Goal: Task Accomplishment & Management: Use online tool/utility

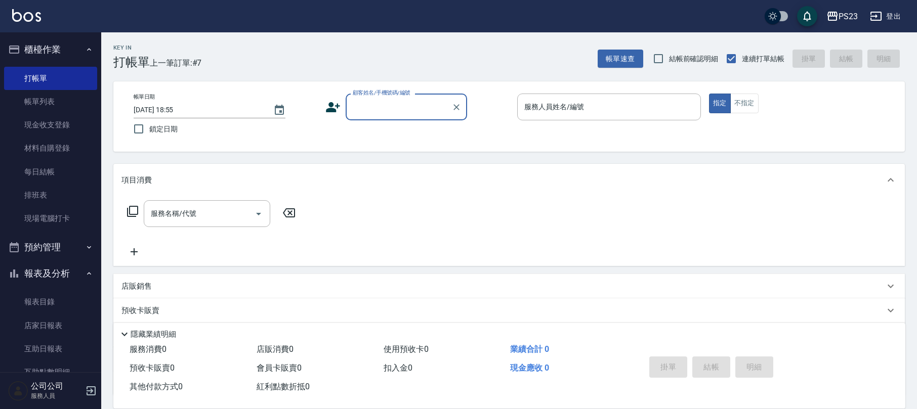
click at [399, 114] on input "顧客姓名/手機號碼/編號" at bounding box center [398, 107] width 97 height 18
type input "留"
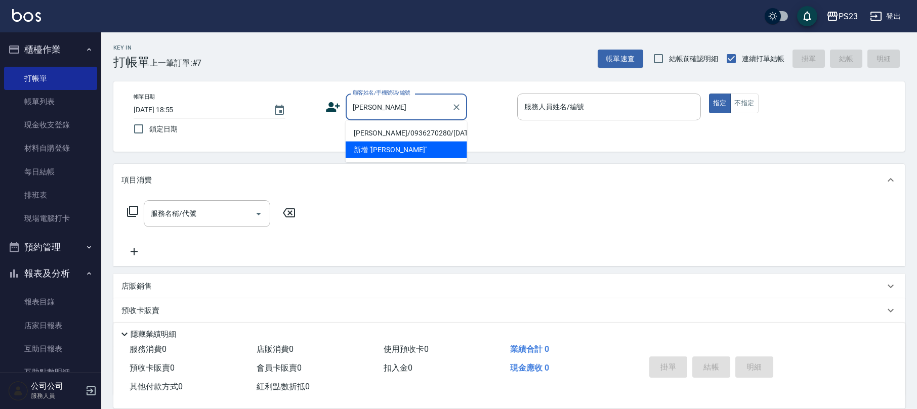
click at [417, 134] on li "[PERSON_NAME]/0936270280/[DATE]" at bounding box center [406, 133] width 121 height 17
type input "[PERSON_NAME]/0936270280/[DATE]"
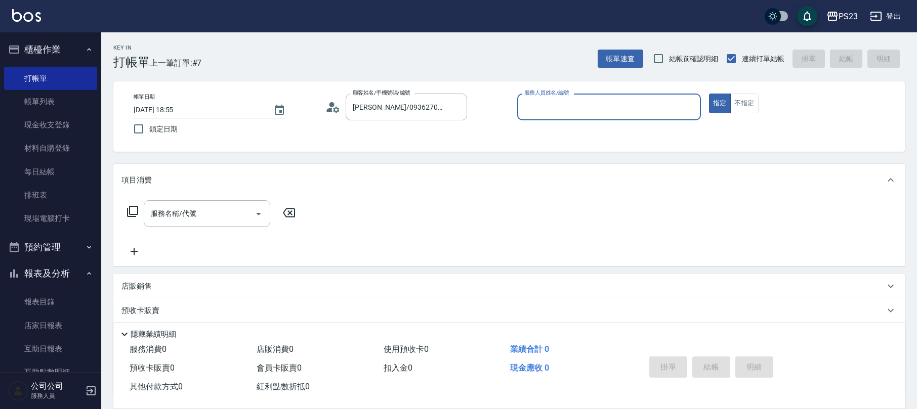
type input "[PERSON_NAME]-0"
click at [199, 218] on input "服務名稱/代號" at bounding box center [199, 214] width 102 height 18
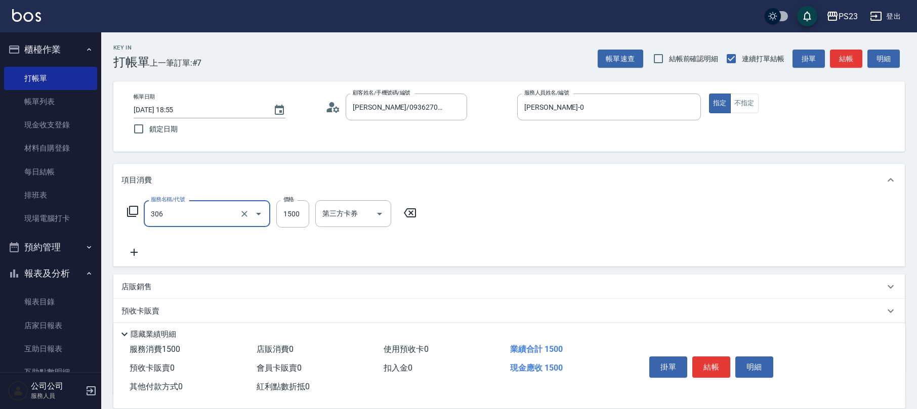
type input "指定洗+剪髮1500(306)"
type input "1500"
click at [246, 211] on icon "Clear" at bounding box center [244, 214] width 10 height 10
type input "單剪400(302)"
type input "1500"
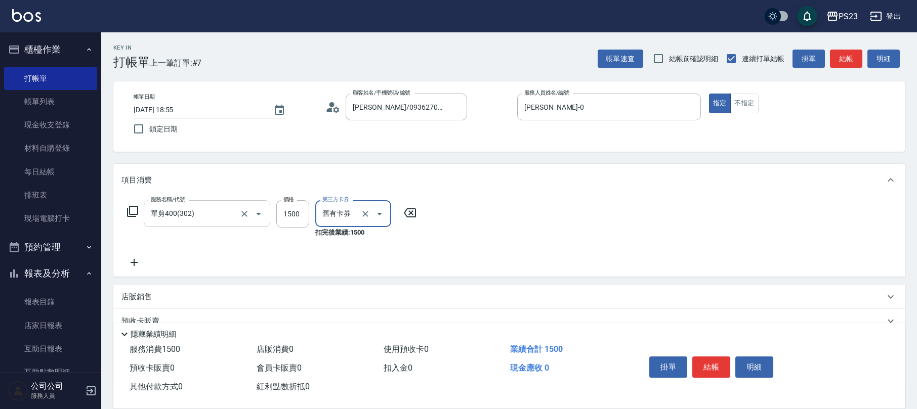
type input "舊有卡券"
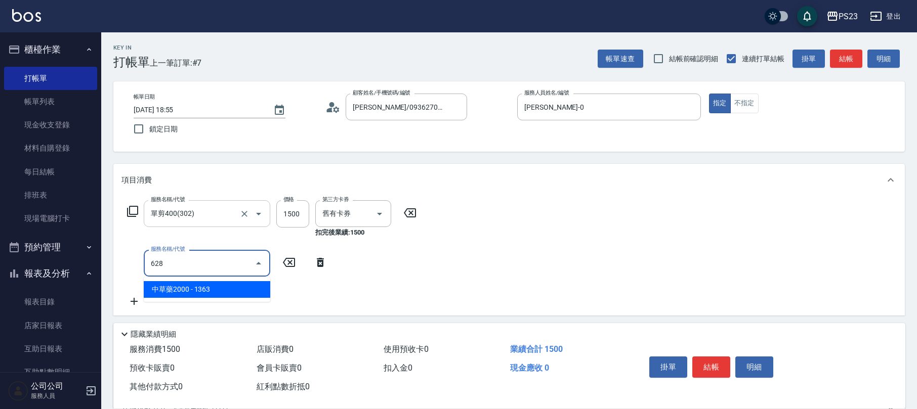
type input "中草藥2000(628)"
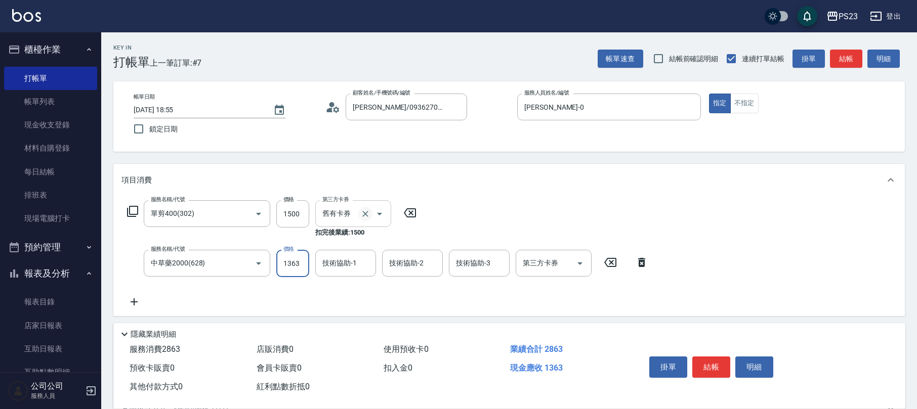
click at [363, 213] on icon "Clear" at bounding box center [365, 214] width 10 height 10
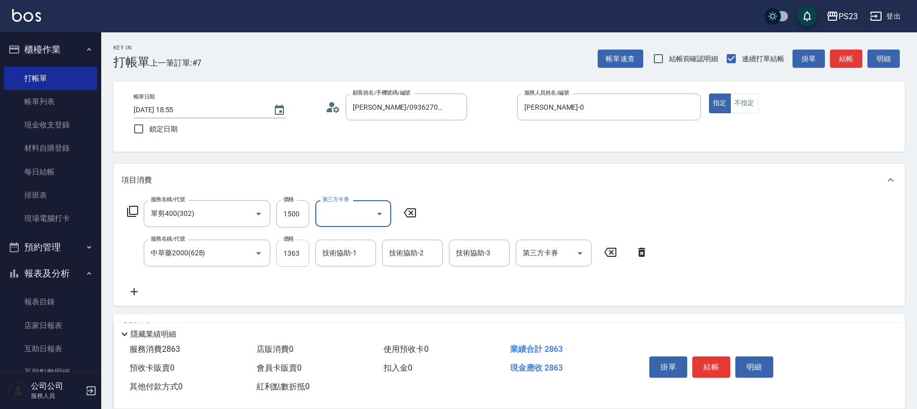
click at [285, 254] on input "1363" at bounding box center [292, 253] width 33 height 27
type input "2140"
type input "Flora-21"
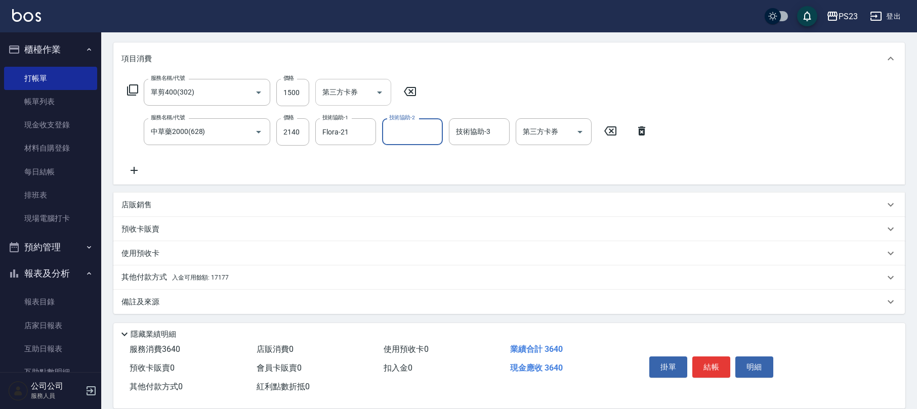
click at [187, 294] on div "備註及來源" at bounding box center [509, 302] width 792 height 24
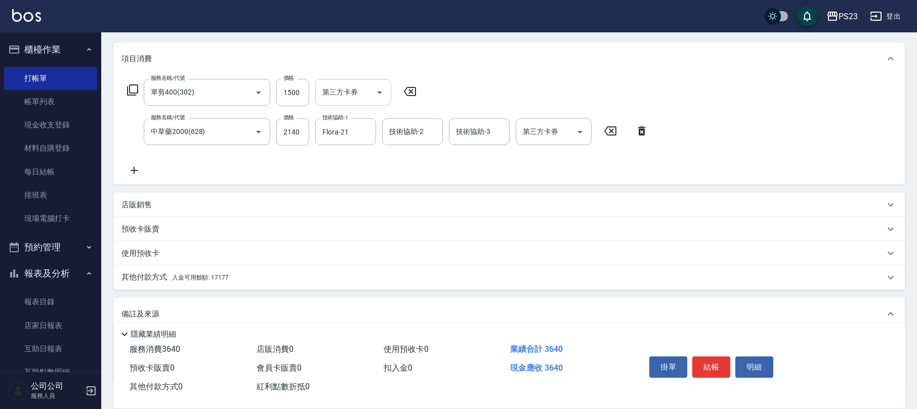
scroll to position [188, 0]
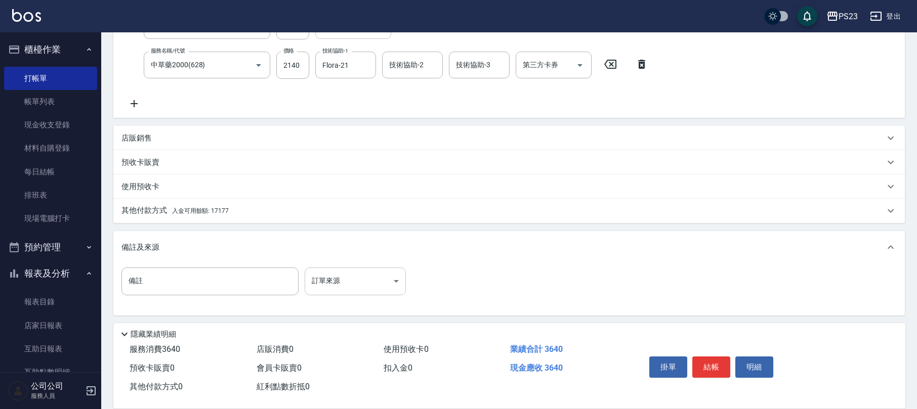
click at [338, 282] on body "PS23 登出 櫃檯作業 打帳單 帳單列表 現金收支登錄 材料自購登錄 每日結帳 排班表 現場電腦打卡 預約管理 預約管理 單日預約紀錄 單週預約紀錄 報表及…" at bounding box center [458, 111] width 917 height 599
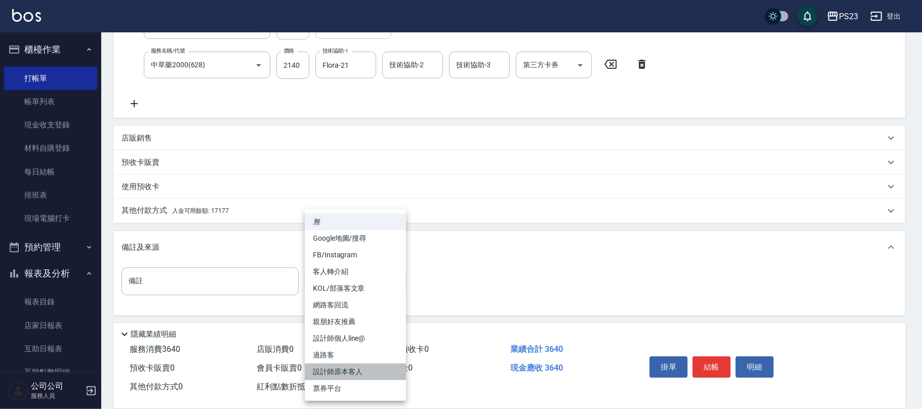
click at [341, 373] on li "設計師原本客人" at bounding box center [355, 372] width 101 height 17
type input "設計師原本客人"
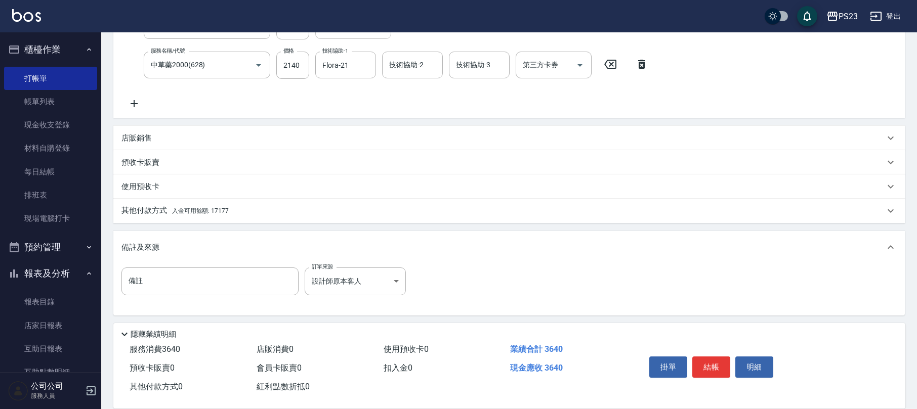
click at [229, 211] on div "其他付款方式 入金可用餘額: 17177" at bounding box center [502, 210] width 763 height 11
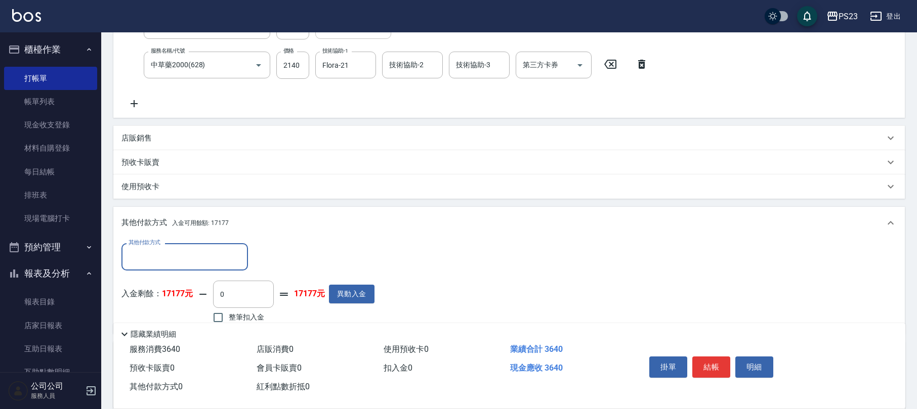
scroll to position [0, 0]
click at [239, 317] on span "整筆扣入金" at bounding box center [246, 317] width 35 height 11
click at [229, 317] on input "整筆扣入金" at bounding box center [217, 317] width 21 height 21
checkbox input "true"
type input "3640"
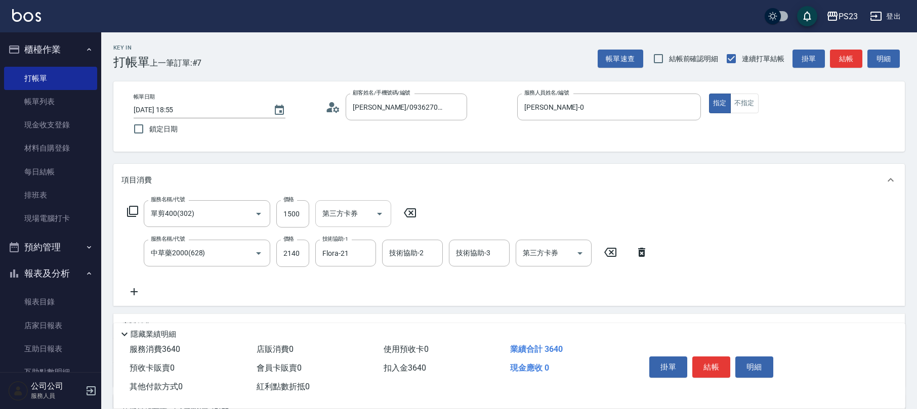
click at [328, 111] on icon at bounding box center [330, 110] width 6 height 5
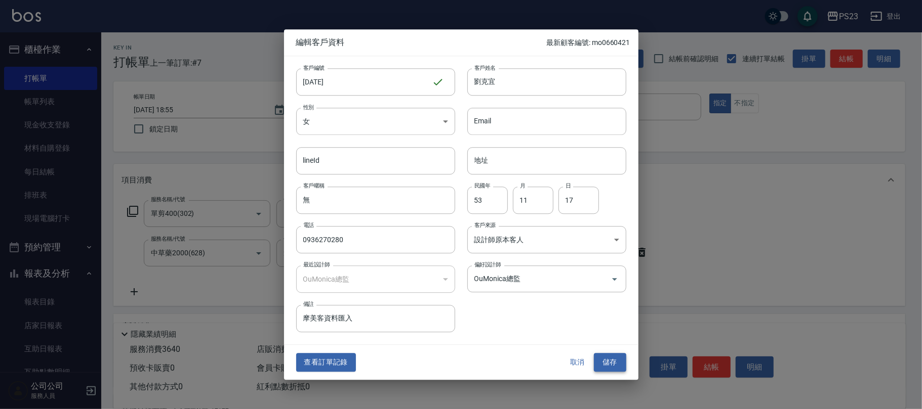
click at [622, 365] on button "儲存" at bounding box center [610, 363] width 32 height 19
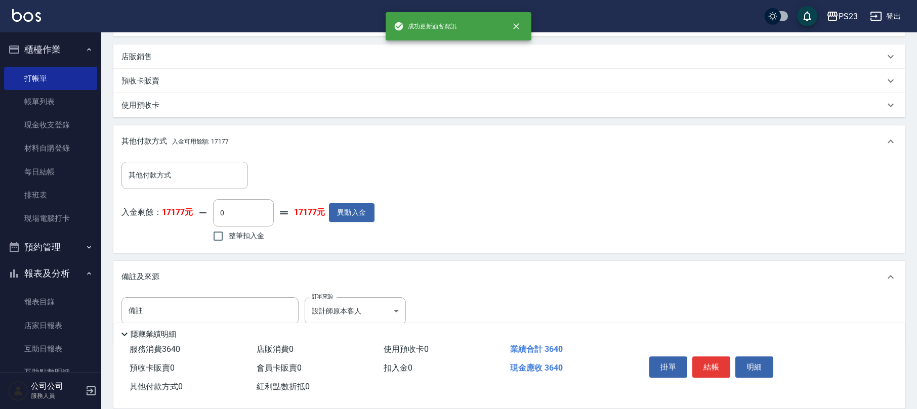
scroll to position [300, 0]
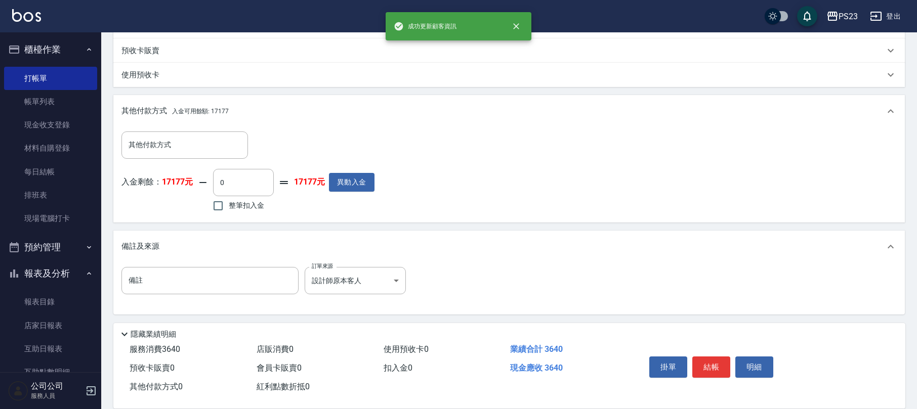
click at [236, 200] on span "整筆扣入金" at bounding box center [246, 205] width 35 height 11
click at [229, 199] on input "整筆扣入金" at bounding box center [217, 205] width 21 height 21
checkbox input "true"
type input "3640"
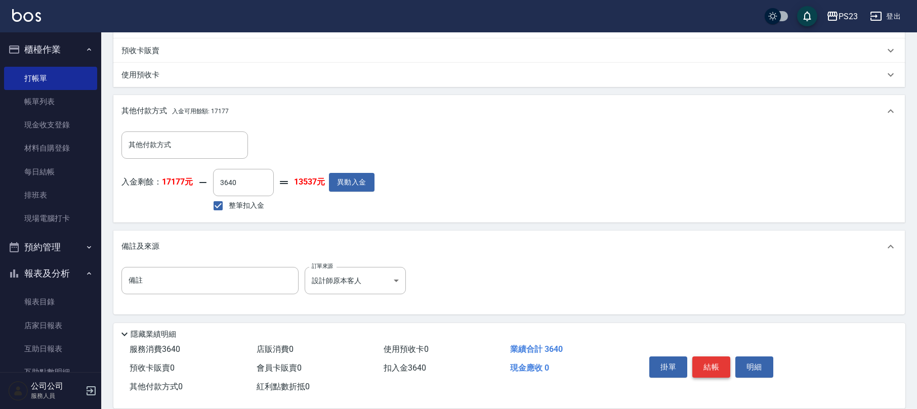
click at [721, 359] on button "結帳" at bounding box center [711, 367] width 38 height 21
type input "[DATE] 20:21"
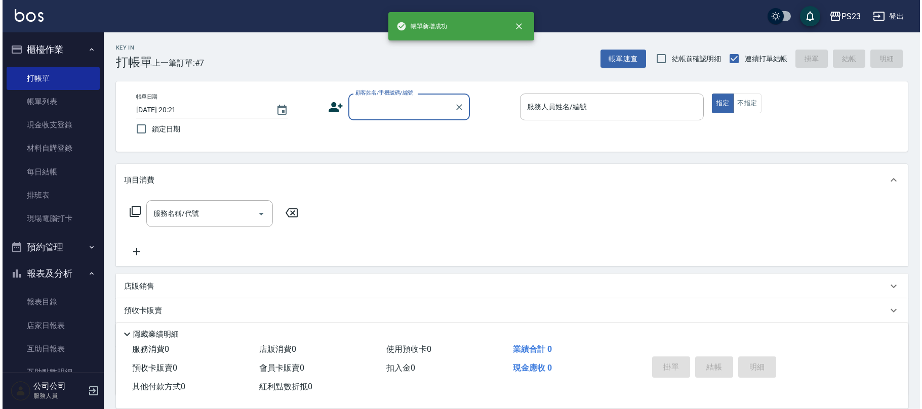
scroll to position [0, 0]
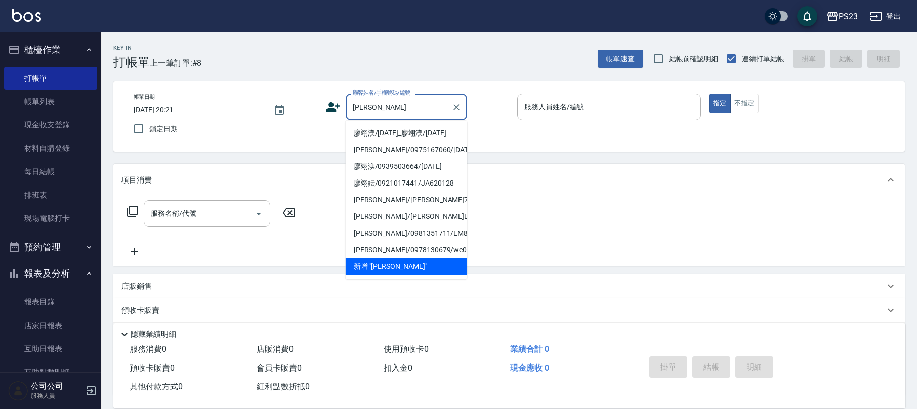
click at [388, 134] on li "廖翊渼/[DATE]_廖翊渼/[DATE]" at bounding box center [406, 133] width 121 height 17
type input "廖翊渼/[DATE]_廖翊渼/[DATE]"
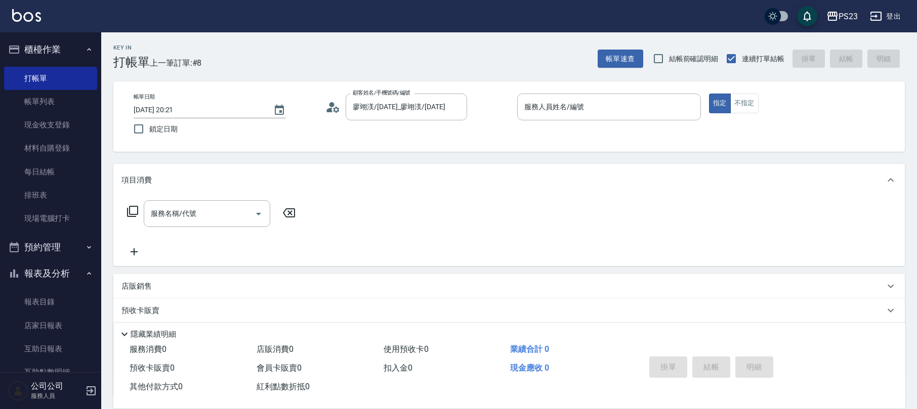
click at [333, 108] on icon at bounding box center [332, 107] width 15 height 15
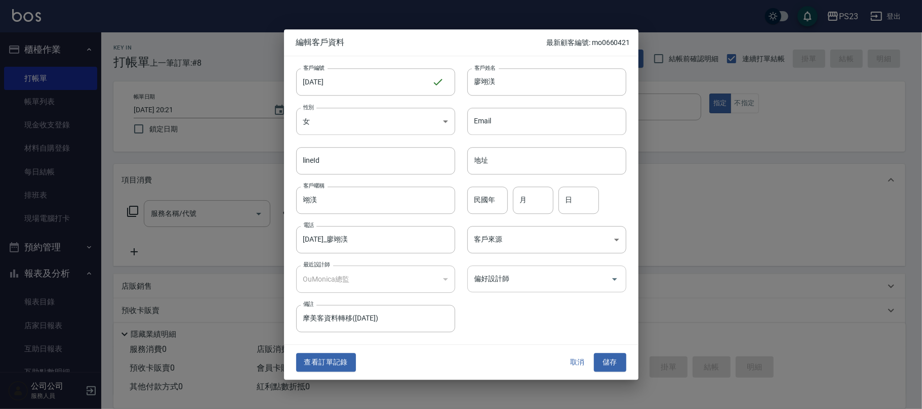
click at [565, 284] on input "偏好設計師" at bounding box center [539, 279] width 135 height 18
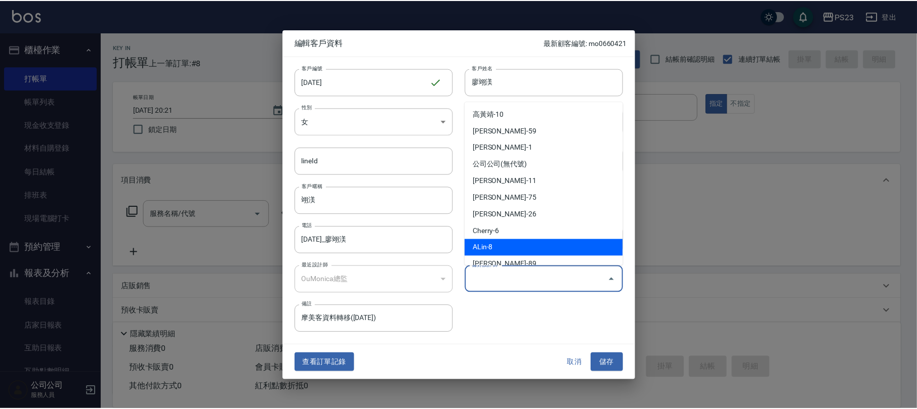
scroll to position [61, 0]
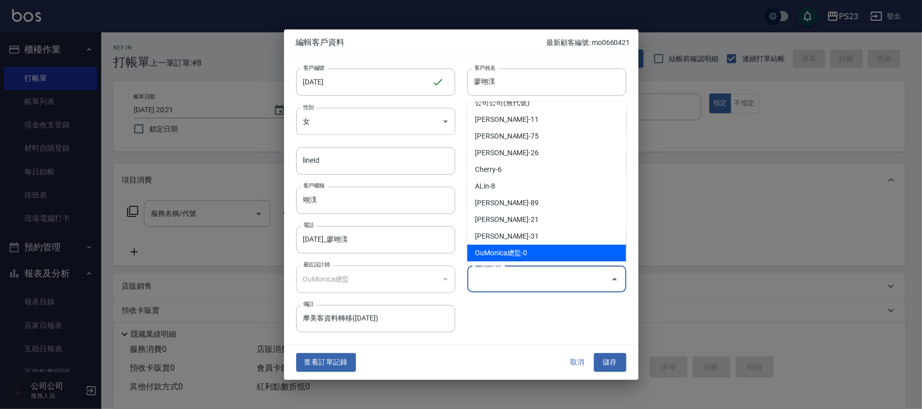
click at [544, 256] on li "OuMonica總監-0" at bounding box center [546, 253] width 159 height 17
type input "OuMonica總監"
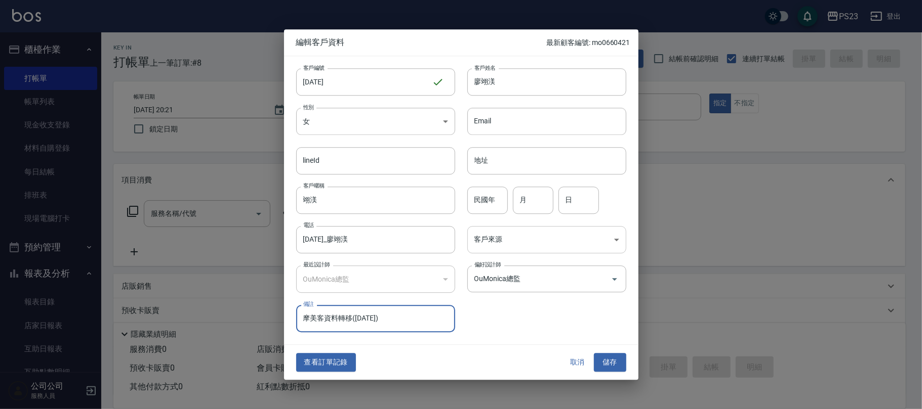
click at [537, 240] on body "PS23 登出 櫃檯作業 打帳單 帳單列表 現金收支登錄 材料自購登錄 每日結帳 排班表 現場電腦打卡 預約管理 預約管理 單日預約紀錄 單週預約紀錄 報表及…" at bounding box center [461, 245] width 922 height 491
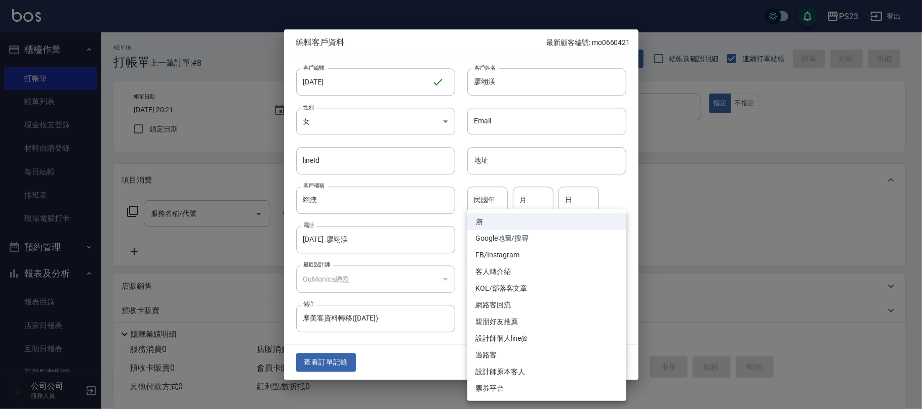
click at [525, 370] on li "設計師原本客人" at bounding box center [546, 372] width 159 height 17
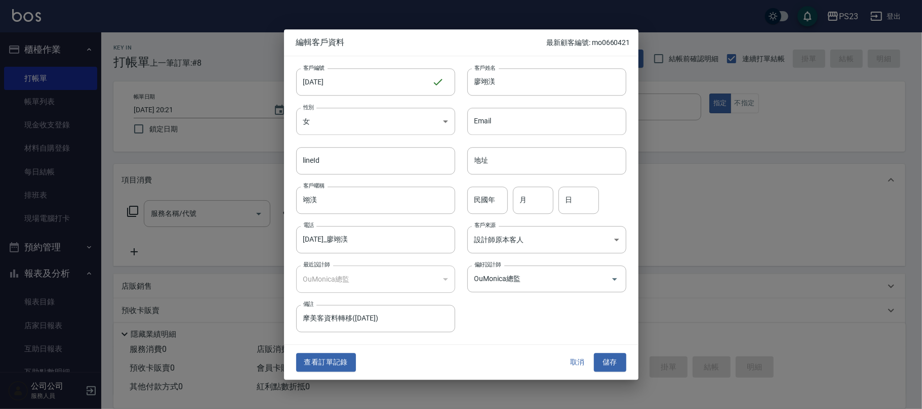
type input "設計師原本客人"
click at [604, 361] on button "儲存" at bounding box center [610, 363] width 32 height 19
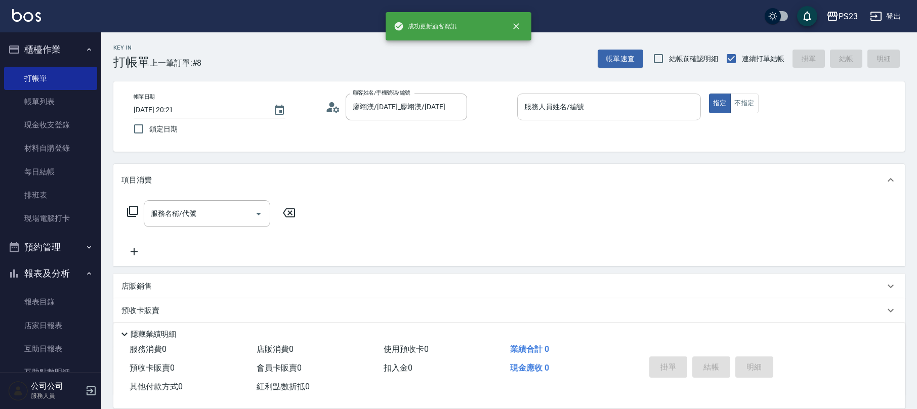
drag, startPoint x: 571, startPoint y: 114, endPoint x: 577, endPoint y: 114, distance: 6.1
click at [576, 114] on input "服務人員姓名/編號" at bounding box center [609, 107] width 175 height 18
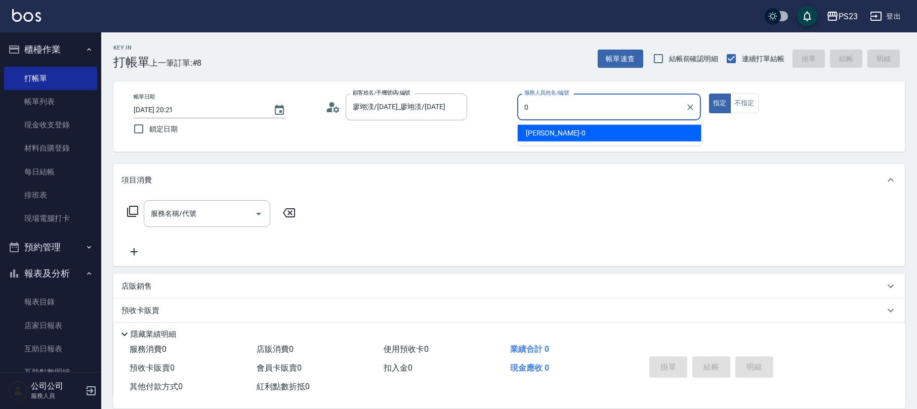
type input "[PERSON_NAME]-0"
type button "true"
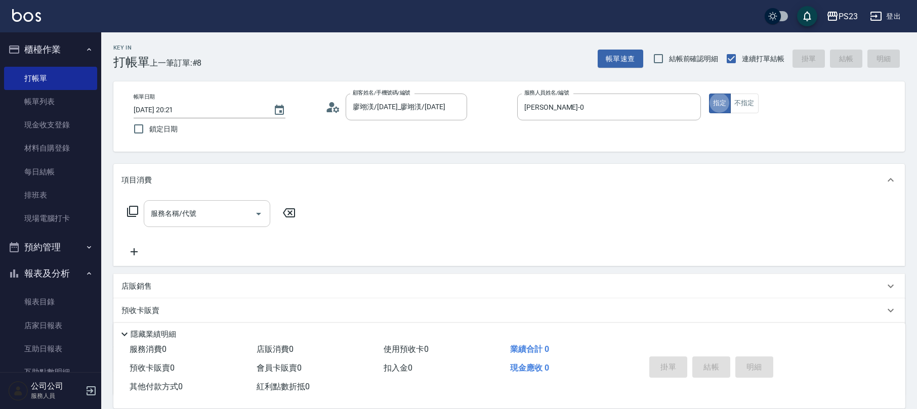
drag, startPoint x: 183, startPoint y: 213, endPoint x: 181, endPoint y: 207, distance: 5.9
click at [184, 213] on div "服務名稱/代號 服務名稱/代號" at bounding box center [207, 213] width 127 height 27
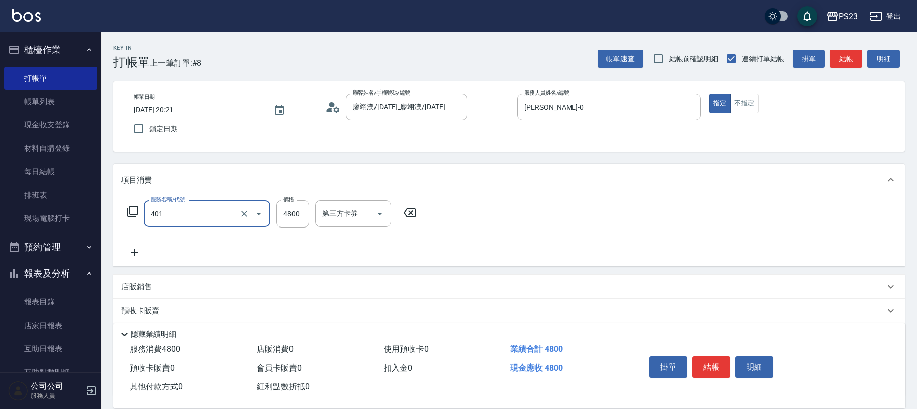
type input "染(401)"
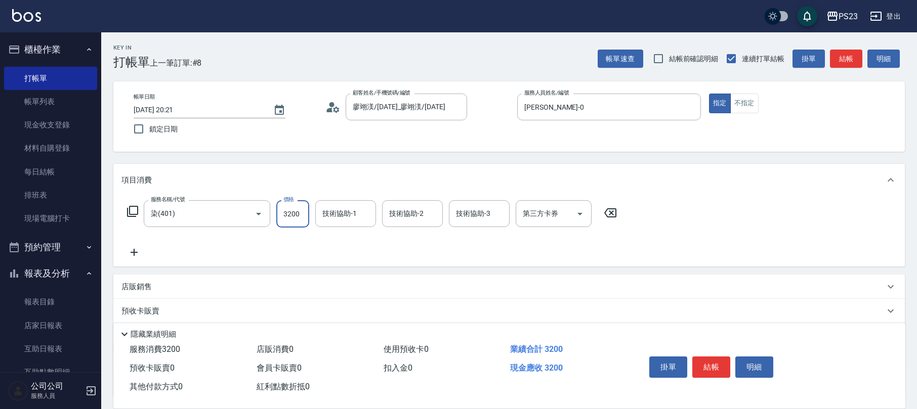
type input "3200"
type input "[PERSON_NAME]-0"
type input "2"
type input "青惠-26"
click at [401, 215] on div "技術協助-2 技術協助-2" at bounding box center [412, 213] width 61 height 27
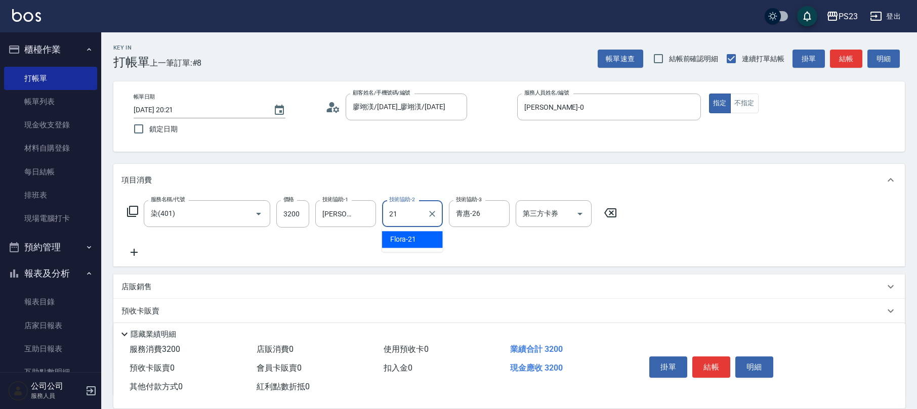
type input "Flora-21"
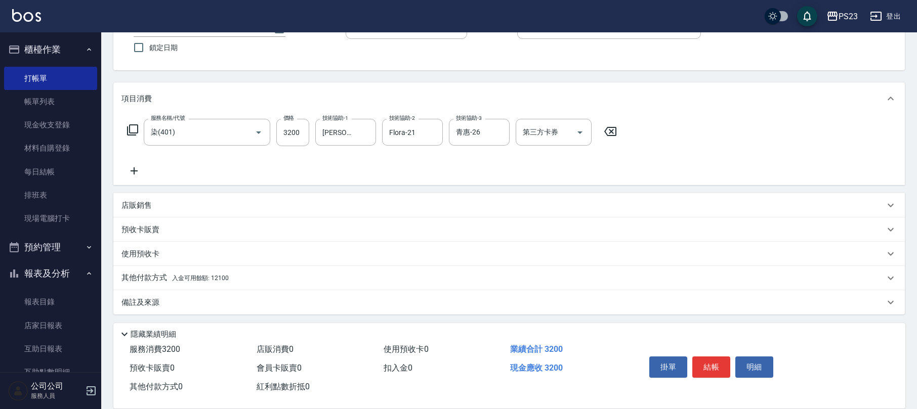
drag, startPoint x: 156, startPoint y: 298, endPoint x: 248, endPoint y: 304, distance: 92.3
click at [156, 298] on p "備註及來源" at bounding box center [140, 303] width 38 height 11
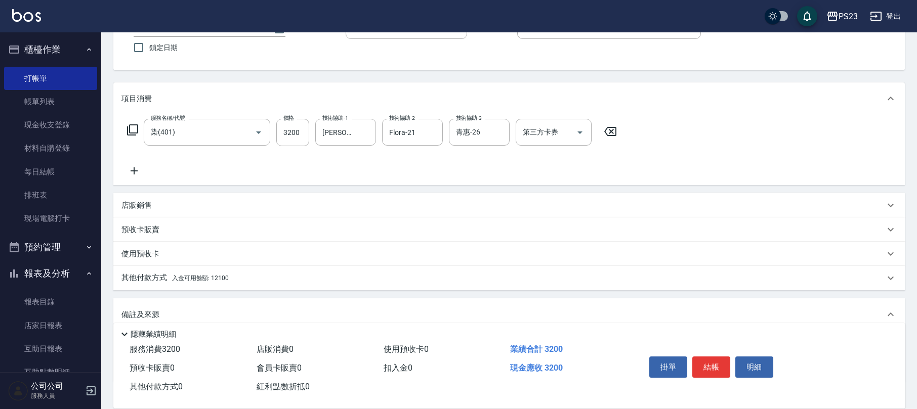
scroll to position [146, 0]
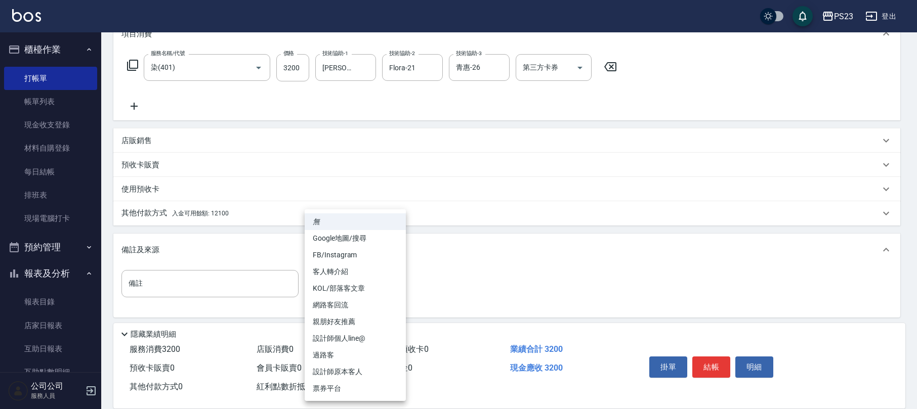
click at [371, 281] on body "PS23 登出 櫃檯作業 打帳單 帳單列表 現金收支登錄 材料自購登錄 每日結帳 排班表 現場電腦打卡 預約管理 預約管理 單日預約紀錄 單週預約紀錄 報表及…" at bounding box center [458, 133] width 917 height 559
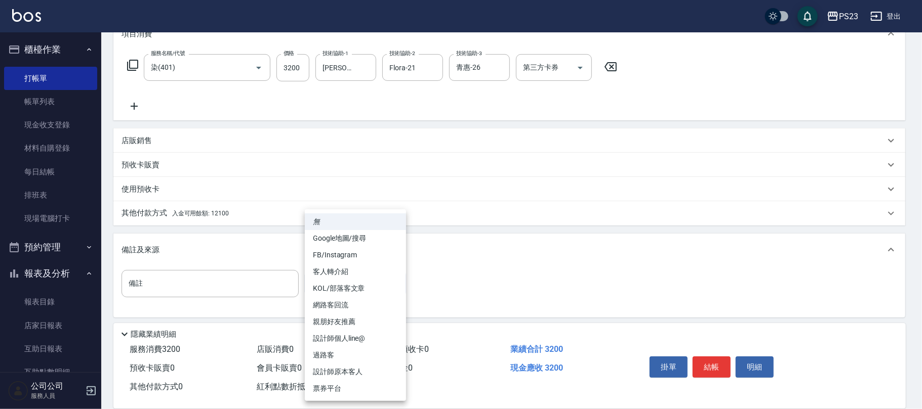
click at [346, 366] on li "設計師原本客人" at bounding box center [355, 372] width 101 height 17
type input "設計師原本客人"
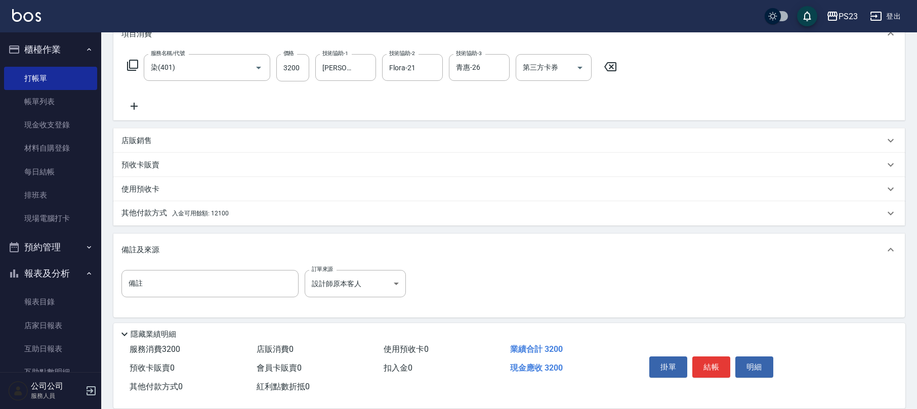
click at [242, 209] on div "其他付款方式 入金可用餘額: 12100" at bounding box center [502, 213] width 763 height 11
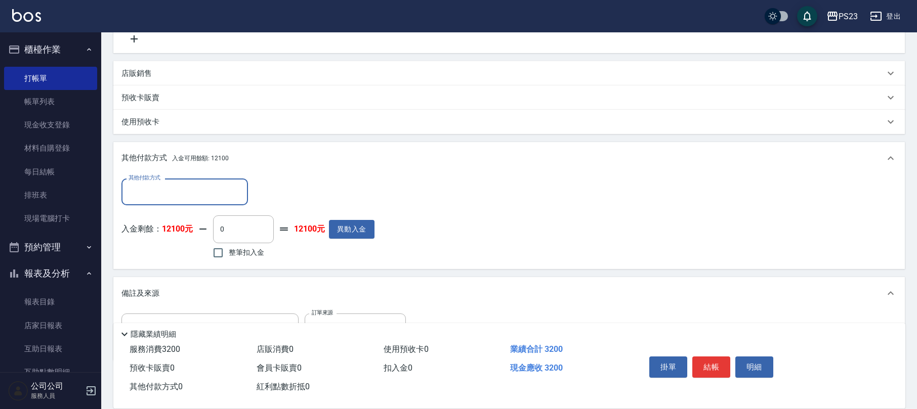
scroll to position [0, 0]
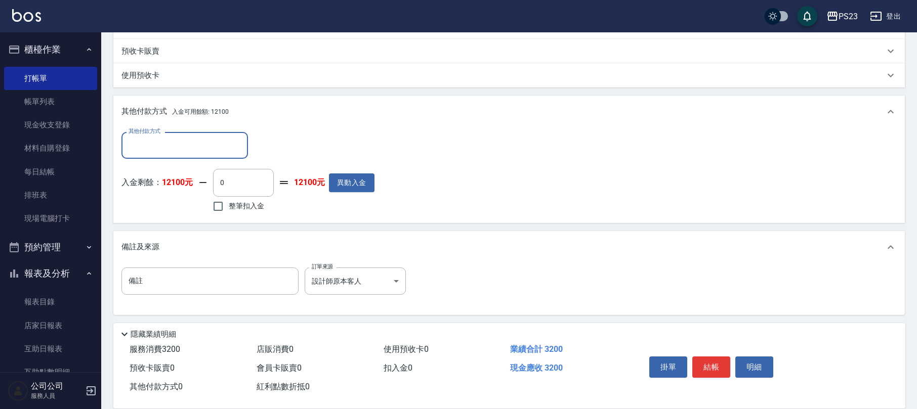
click at [250, 204] on span "整筆扣入金" at bounding box center [246, 206] width 35 height 11
click at [229, 204] on input "整筆扣入金" at bounding box center [217, 206] width 21 height 21
checkbox input "true"
type input "3200"
click at [714, 361] on button "結帳" at bounding box center [711, 367] width 38 height 21
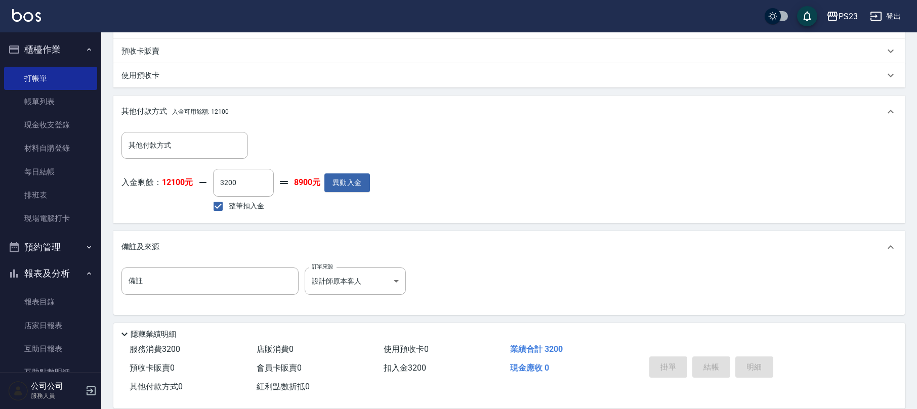
type input "[DATE] 20:22"
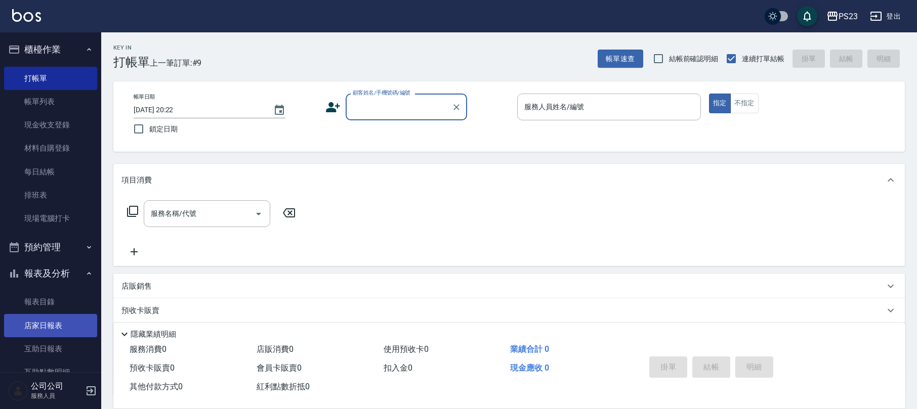
click at [53, 321] on link "店家日報表" at bounding box center [50, 325] width 93 height 23
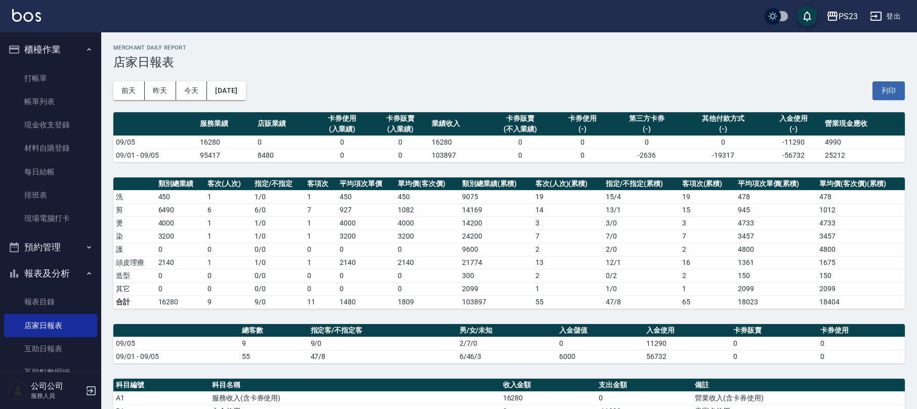
scroll to position [265, 0]
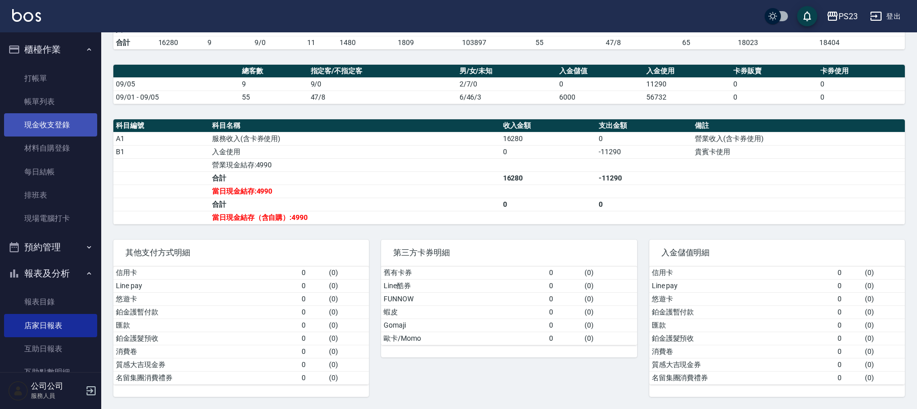
click at [61, 126] on link "現金收支登錄" at bounding box center [50, 124] width 93 height 23
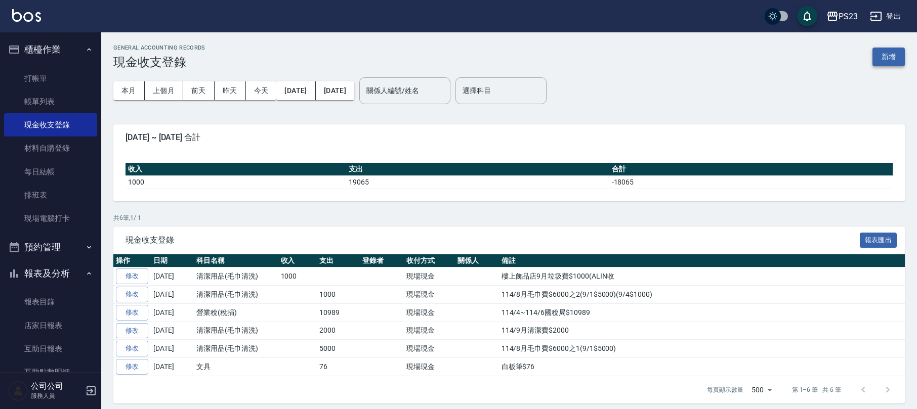
click at [893, 57] on button "新增" at bounding box center [889, 57] width 32 height 19
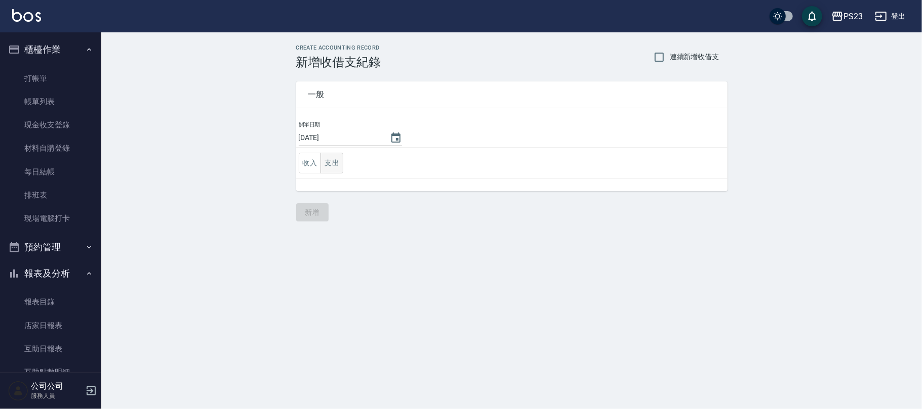
click at [332, 160] on button "支出" at bounding box center [331, 163] width 23 height 21
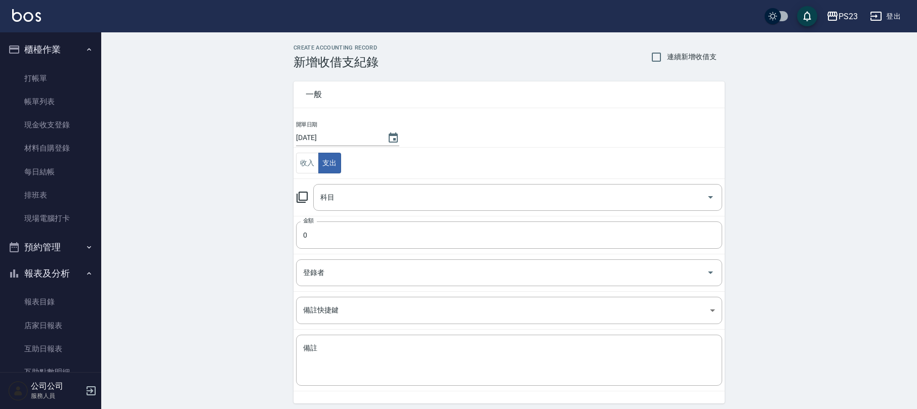
click at [309, 198] on div "科目 科目" at bounding box center [509, 197] width 426 height 27
click at [294, 198] on div "一般 開單日期 [DATE] 收入 支出 科目 科目 金額 0 金額 登錄者 登錄者 備註快捷鍵 ​ 備註快捷鍵 備註 x 備註" at bounding box center [502, 236] width 443 height 335
click at [300, 198] on icon at bounding box center [302, 197] width 12 height 12
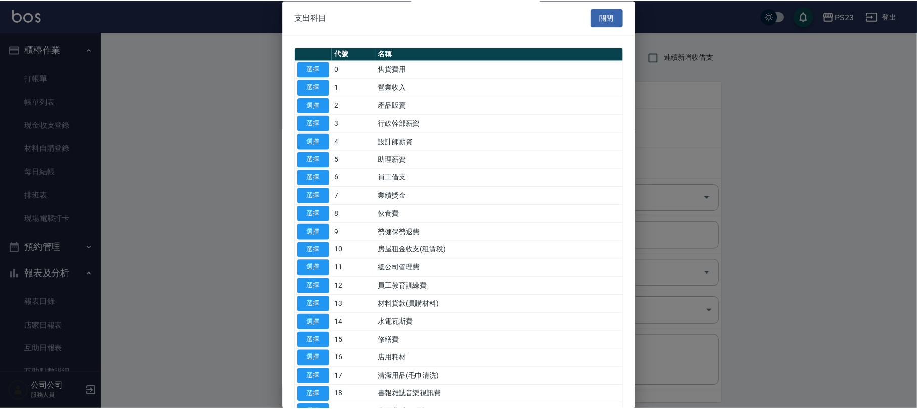
scroll to position [135, 0]
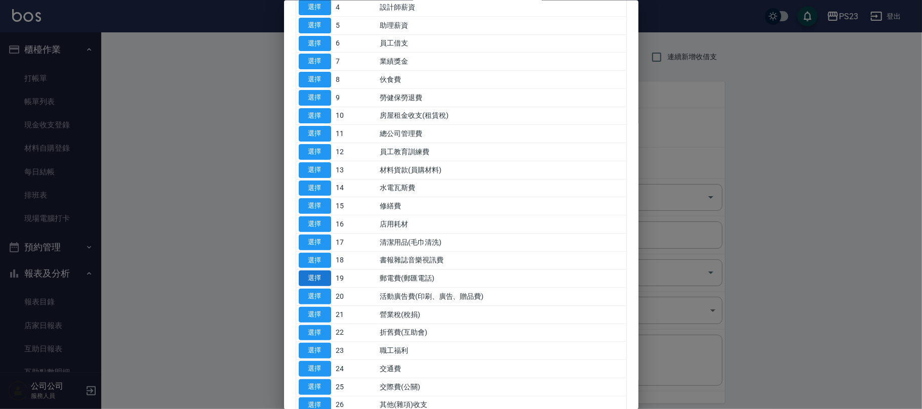
click at [324, 283] on button "選擇" at bounding box center [315, 279] width 32 height 16
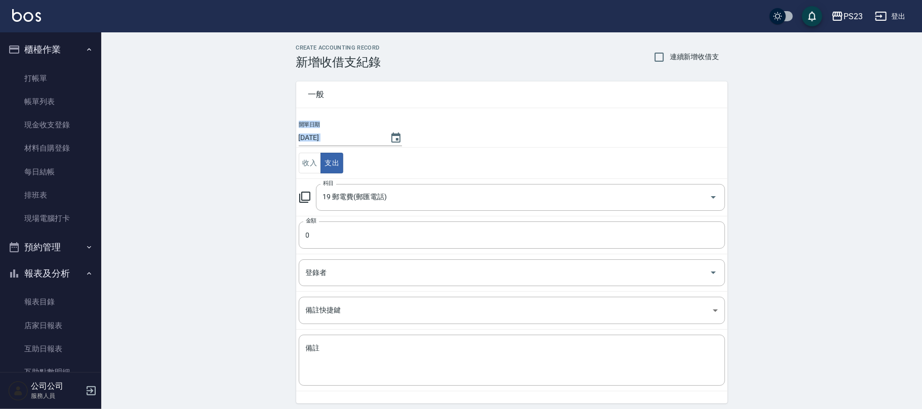
type input "19 郵電費(郵匯電話)"
drag, startPoint x: 339, startPoint y: 242, endPoint x: 345, endPoint y: 241, distance: 6.1
click at [341, 241] on input "0" at bounding box center [509, 235] width 426 height 27
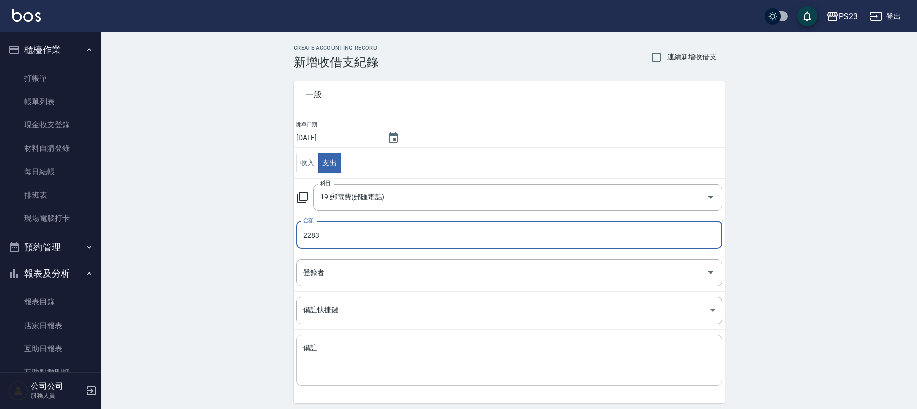
type input "2283"
drag, startPoint x: 379, startPoint y: 361, endPoint x: 391, endPoint y: 352, distance: 14.5
click at [379, 359] on textarea "備註" at bounding box center [509, 361] width 412 height 34
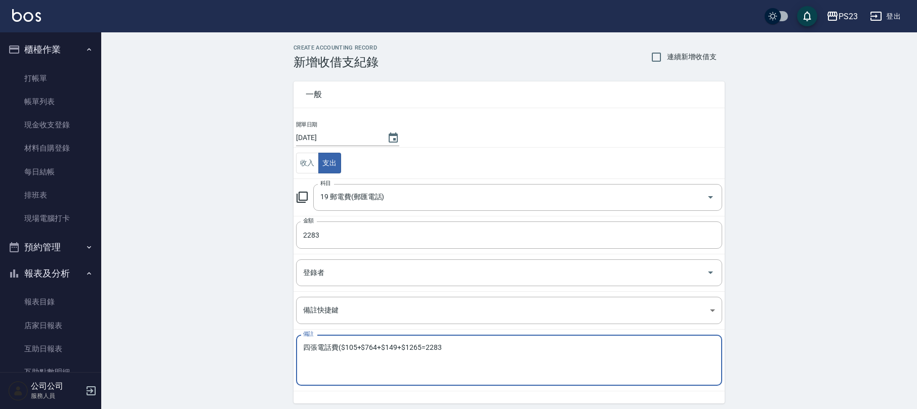
scroll to position [38, 0]
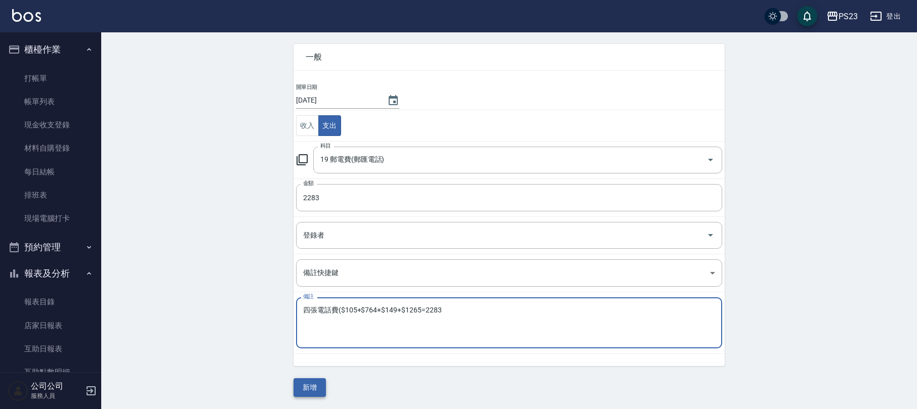
type textarea "四張電話費($105+$764+$149+$1265=2283"
click at [310, 393] on button "新增" at bounding box center [310, 388] width 32 height 19
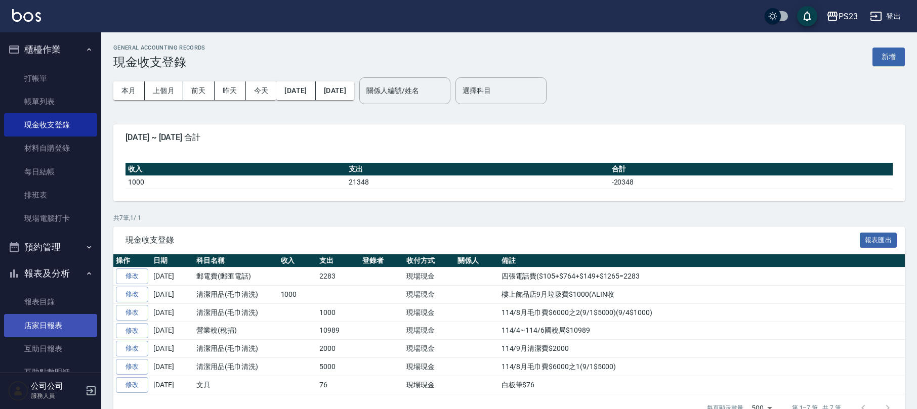
click at [54, 330] on link "店家日報表" at bounding box center [50, 325] width 93 height 23
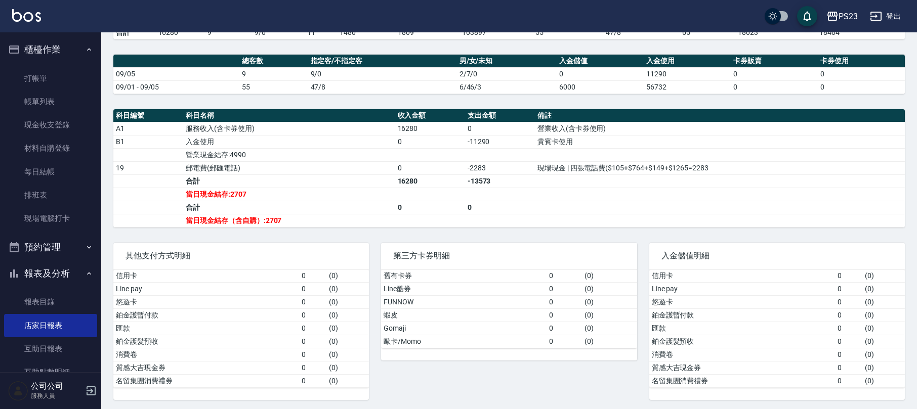
scroll to position [179, 0]
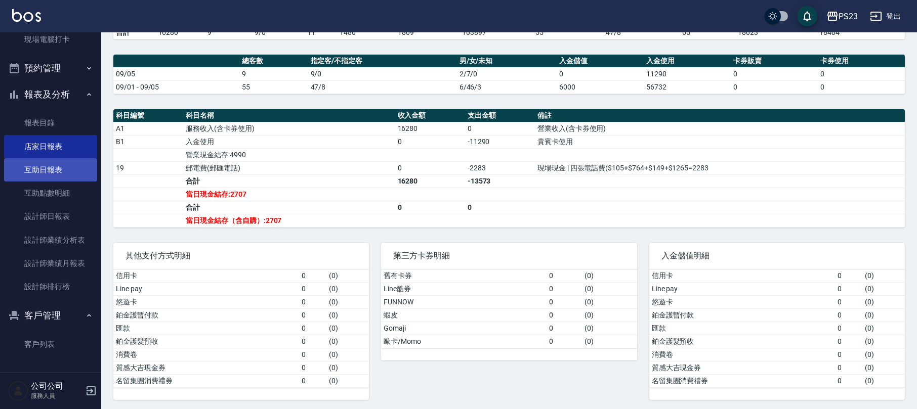
click at [59, 172] on link "互助日報表" at bounding box center [50, 169] width 93 height 23
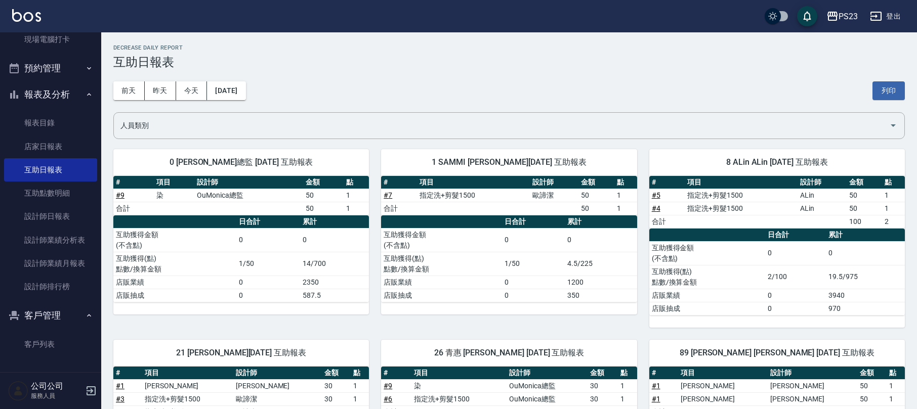
scroll to position [177, 0]
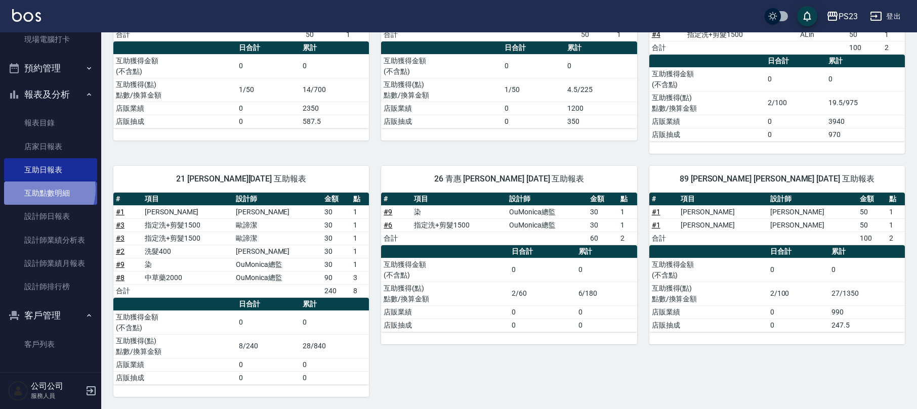
click at [44, 189] on link "互助點數明細" at bounding box center [50, 193] width 93 height 23
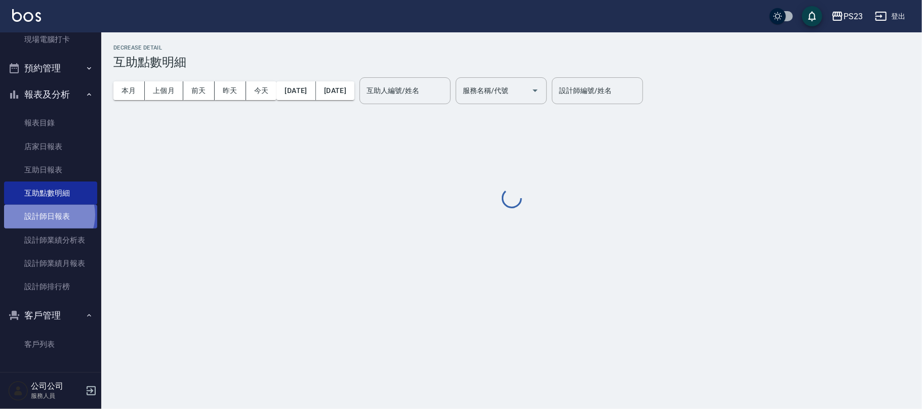
click at [47, 215] on link "設計師日報表" at bounding box center [50, 216] width 93 height 23
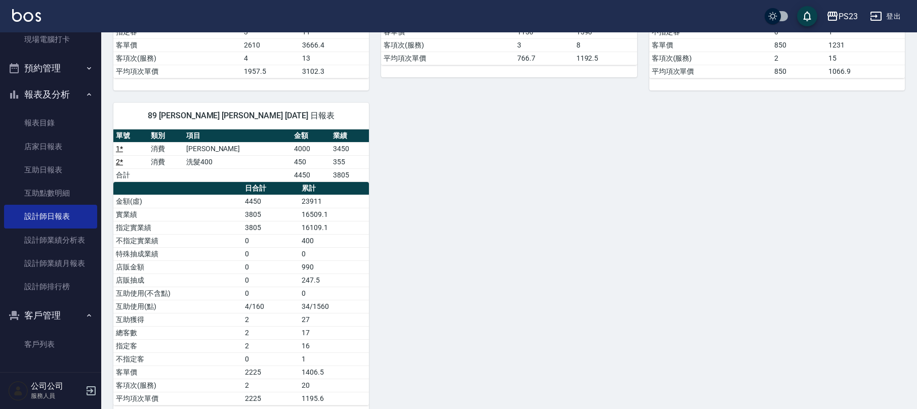
scroll to position [365, 0]
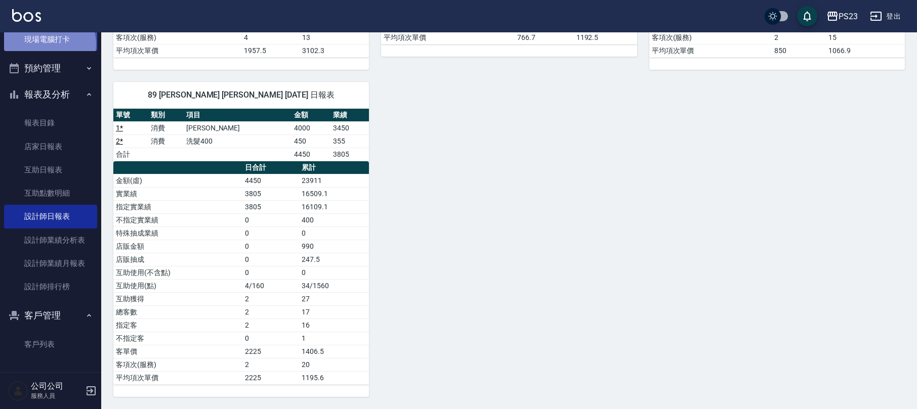
click at [46, 43] on link "現場電腦打卡" at bounding box center [50, 39] width 93 height 23
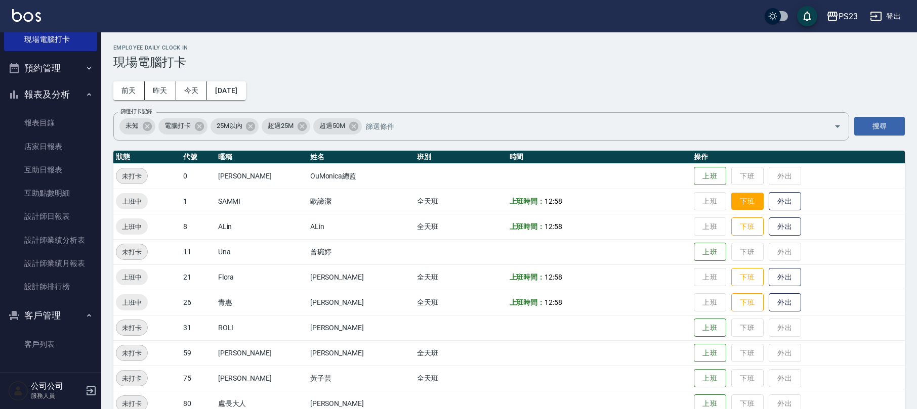
click at [737, 205] on button "下班" at bounding box center [747, 202] width 32 height 18
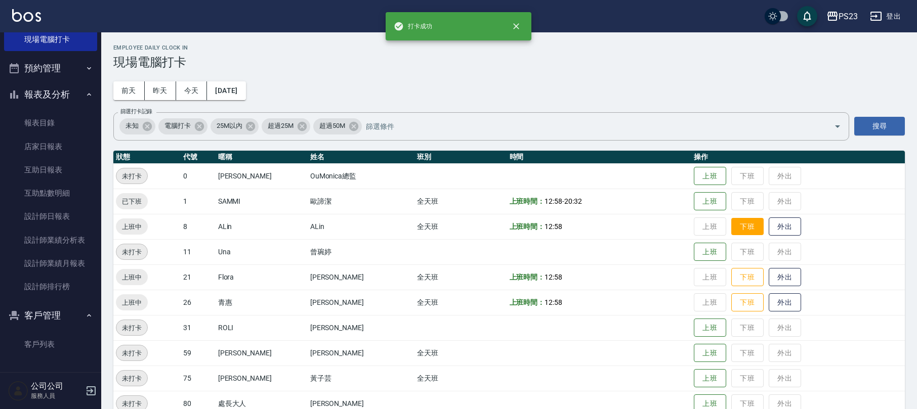
click at [731, 223] on button "下班" at bounding box center [747, 227] width 32 height 18
click at [736, 271] on button "下班" at bounding box center [747, 278] width 32 height 18
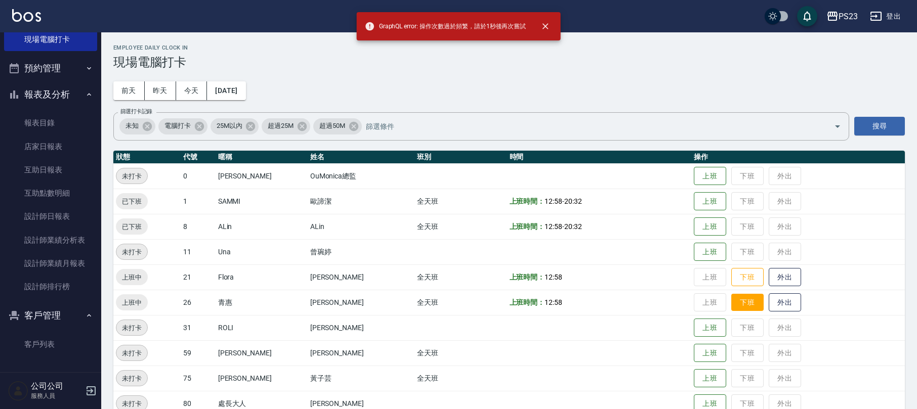
click at [742, 302] on button "下班" at bounding box center [747, 303] width 32 height 18
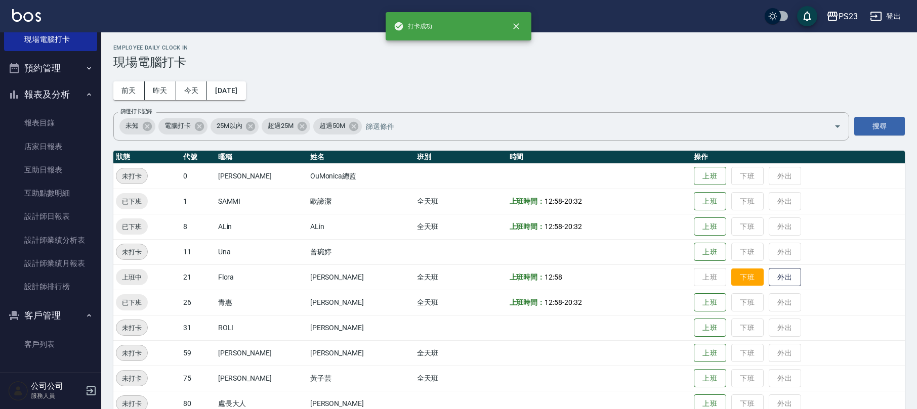
click at [733, 278] on button "下班" at bounding box center [747, 278] width 32 height 18
